Goal: Navigation & Orientation: Find specific page/section

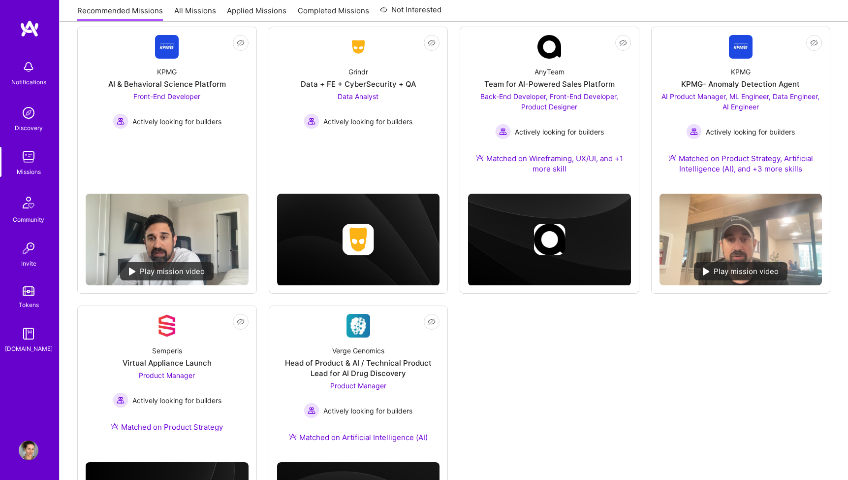
scroll to position [141, 0]
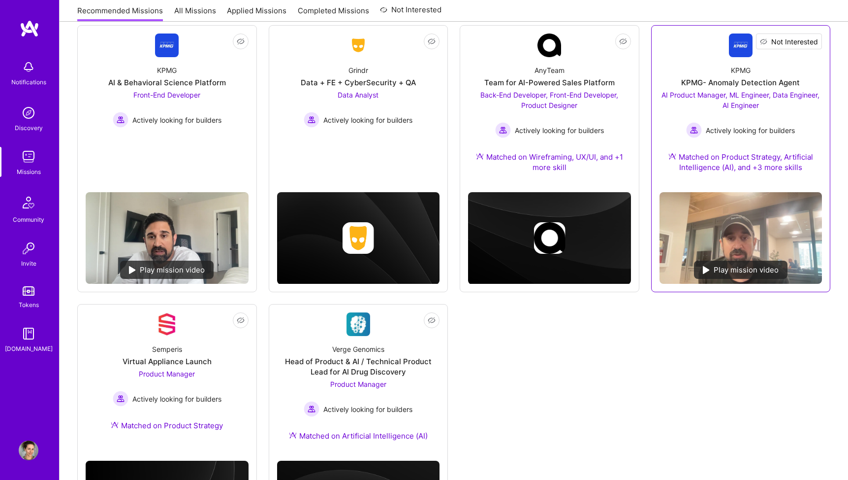
click at [814, 45] on span "Not Interested" at bounding box center [795, 41] width 47 height 10
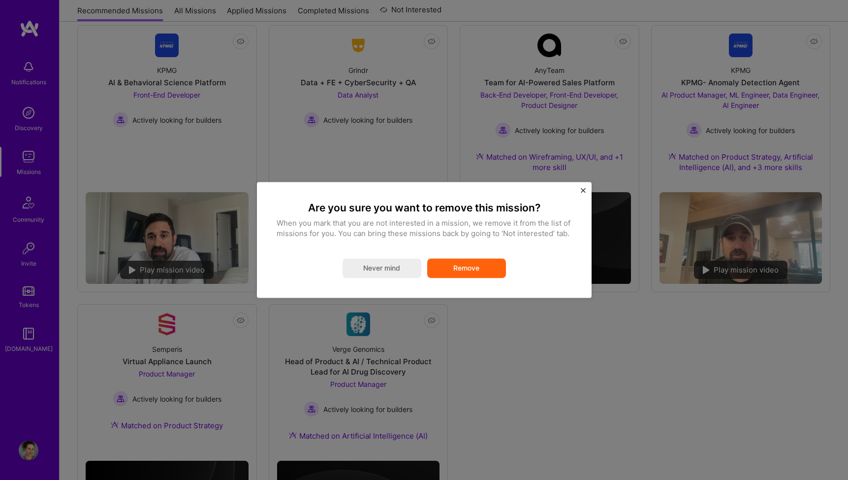
click at [470, 265] on button "Remove" at bounding box center [466, 268] width 79 height 20
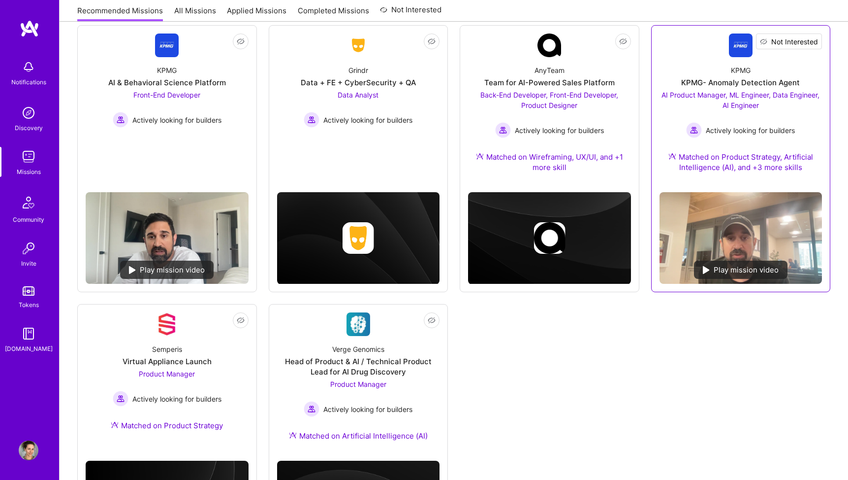
click at [814, 41] on span "Not Interested" at bounding box center [795, 41] width 47 height 10
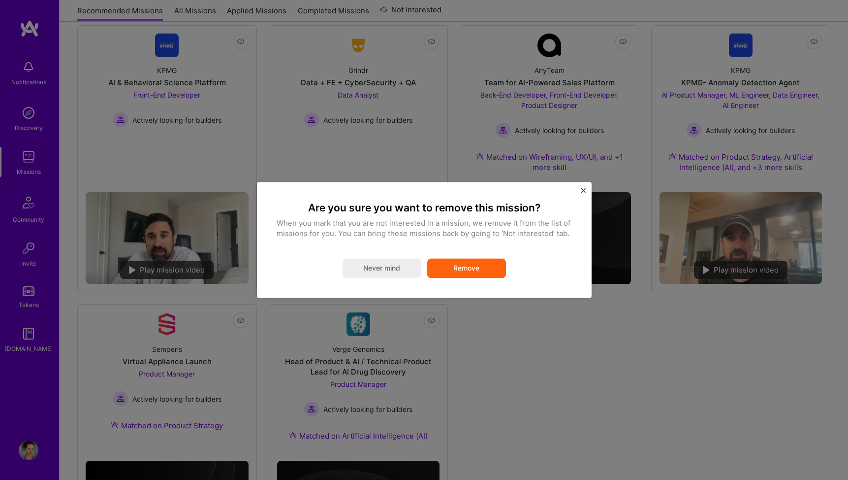
click at [461, 267] on button "Remove" at bounding box center [466, 268] width 79 height 20
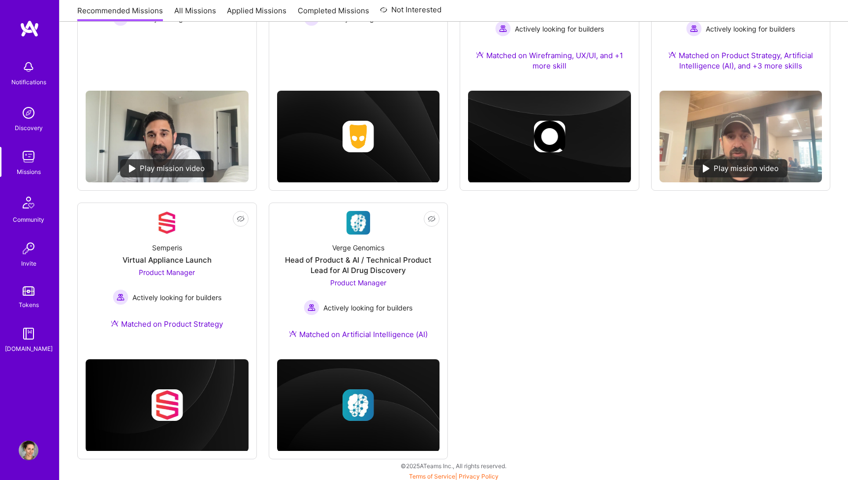
scroll to position [244, 0]
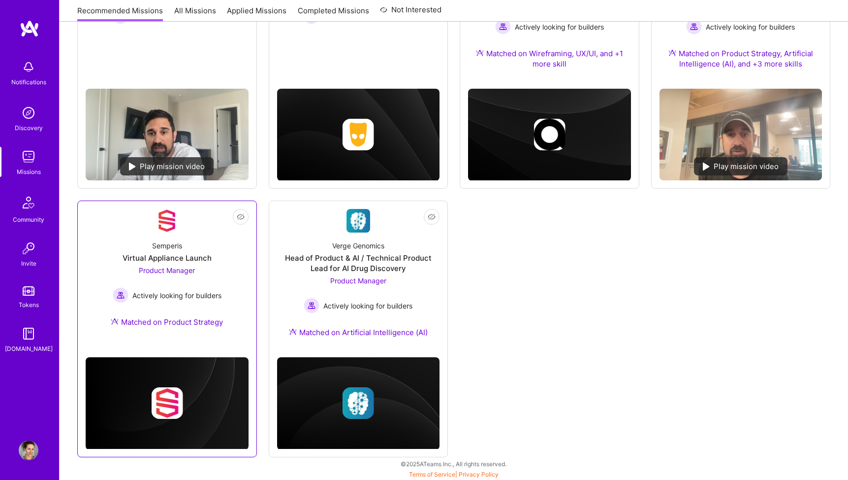
click at [180, 273] on span "Product Manager" at bounding box center [167, 270] width 56 height 8
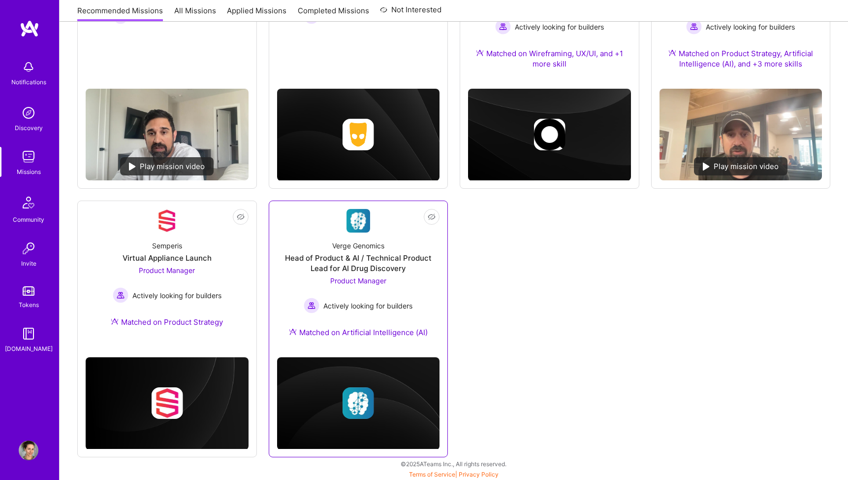
click at [342, 282] on span "Product Manager" at bounding box center [358, 280] width 56 height 8
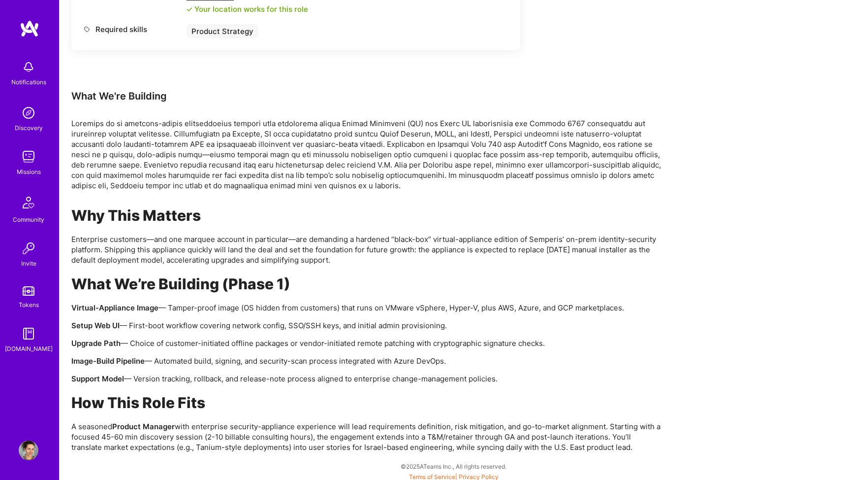
scroll to position [532, 0]
